Goal: Task Accomplishment & Management: Complete application form

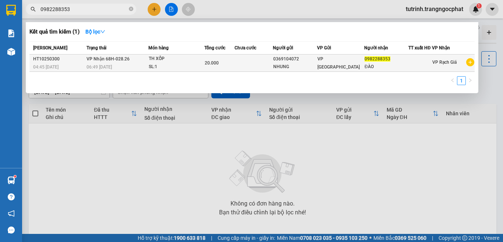
type input "0982288353"
click at [106, 68] on span "06:49 [DATE]" at bounding box center [98, 66] width 25 height 5
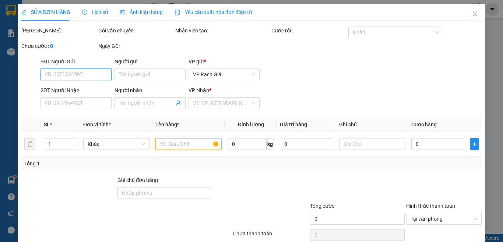
type input "0369104072"
type input "NHUNG"
type input "0982288353"
type input "ĐÀO"
type input "20.000"
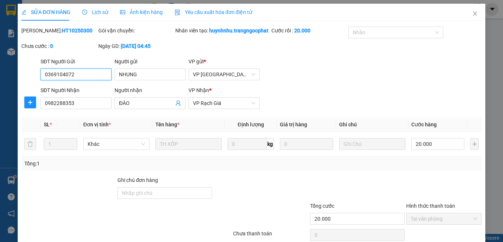
scroll to position [55, 0]
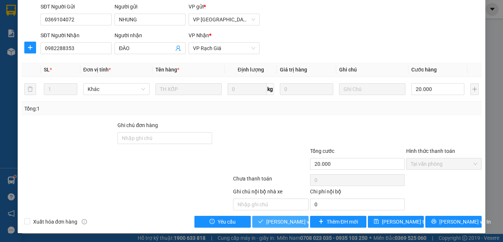
click at [269, 226] on span "[PERSON_NAME] và Giao hàng" at bounding box center [301, 221] width 71 height 8
